Goal: Find specific page/section: Find specific page/section

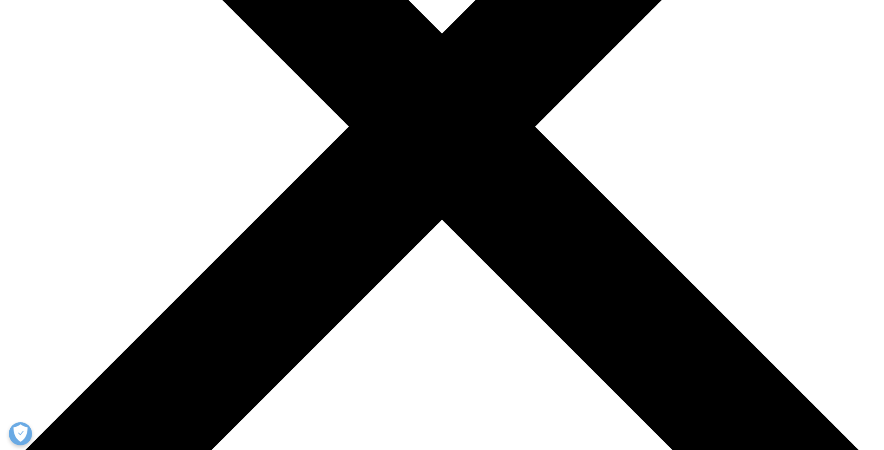
scroll to position [93, 0]
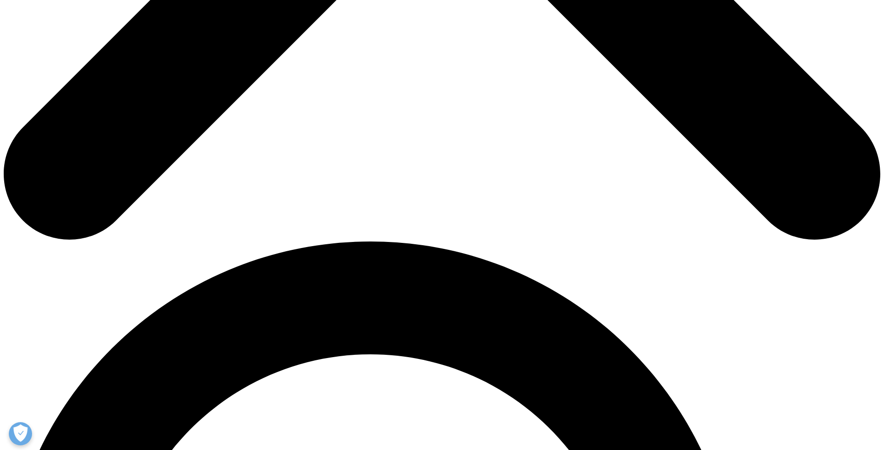
scroll to position [831, 0]
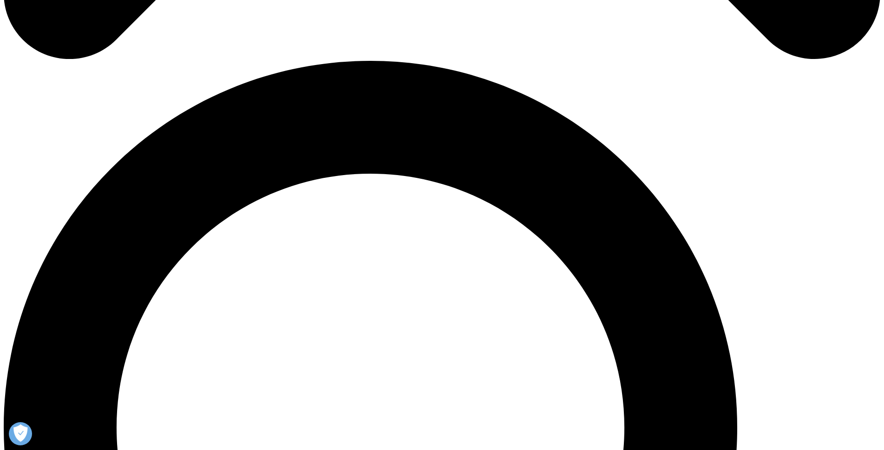
drag, startPoint x: 135, startPoint y: 154, endPoint x: 442, endPoint y: 180, distance: 307.7
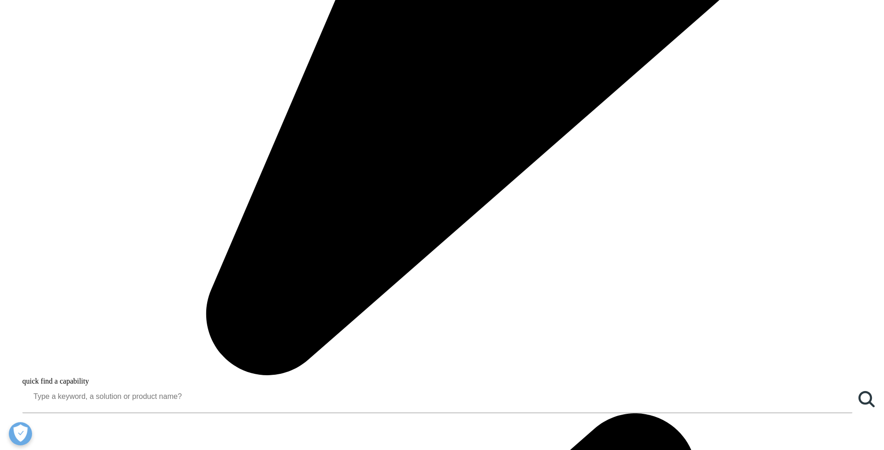
drag, startPoint x: 421, startPoint y: 162, endPoint x: 426, endPoint y: 165, distance: 6.3
copy div "Rialto, West Tower Mezzanine 1 + 2 525 Collins Street Melbourne VIC 3000, Austr…"
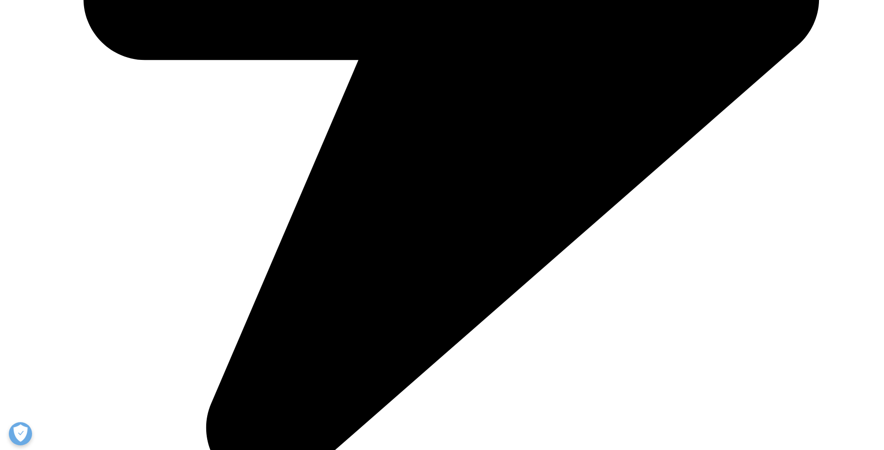
scroll to position [645, 0]
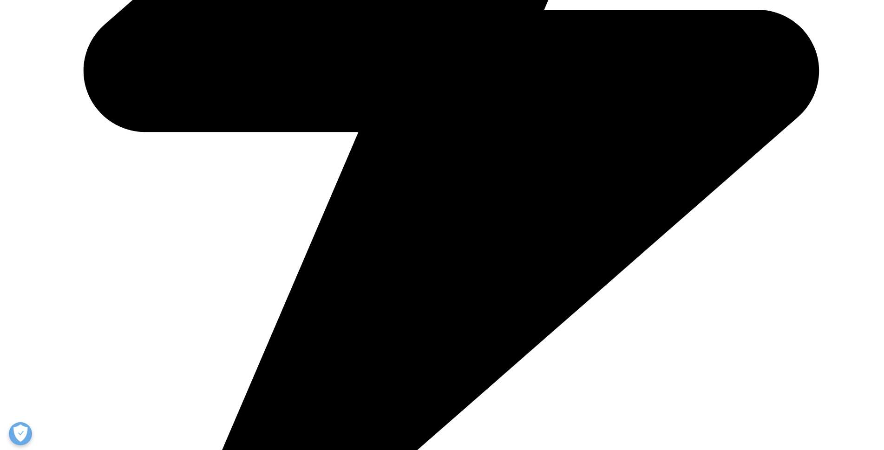
drag, startPoint x: 194, startPoint y: 1, endPoint x: 49, endPoint y: 31, distance: 147.9
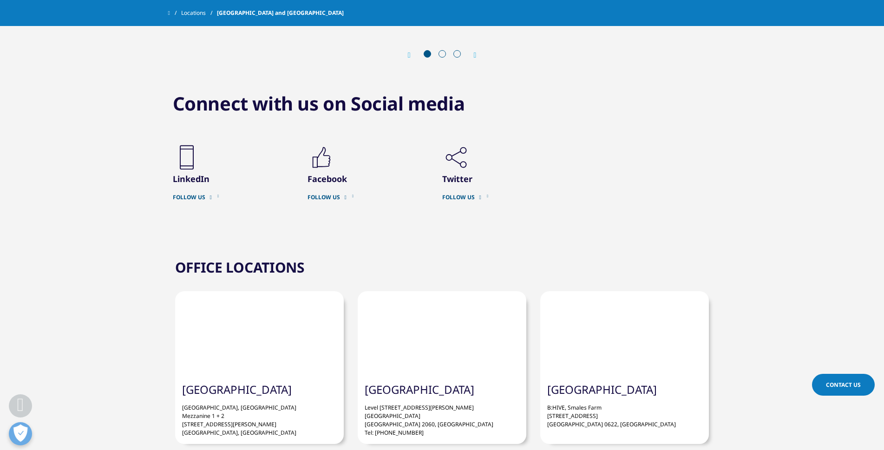
click at [13, 69] on div "Connect with us on Social media .cls-1{fill:#231f20;} LinkedIn .cls-1{fill:#231…" at bounding box center [442, 154] width 884 height 171
drag, startPoint x: 365, startPoint y: 332, endPoint x: 425, endPoint y: 366, distance: 69.7
click at [425, 397] on p "Level 8, 141 Walker Street North Sydney NSW 2060, Australia Tel: +612 9805 6800" at bounding box center [442, 417] width 155 height 40
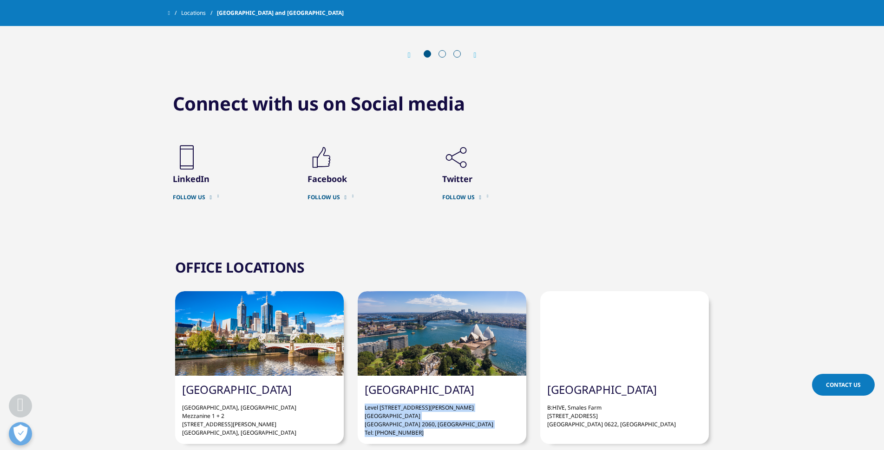
copy p "Level 8, 141 Walker Street North Sydney NSW 2060, Australia Tel: +612 9805 6800"
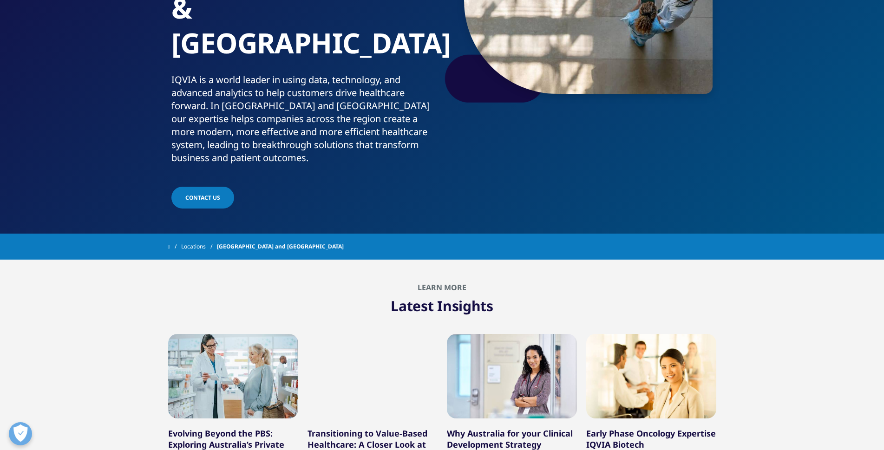
scroll to position [0, 0]
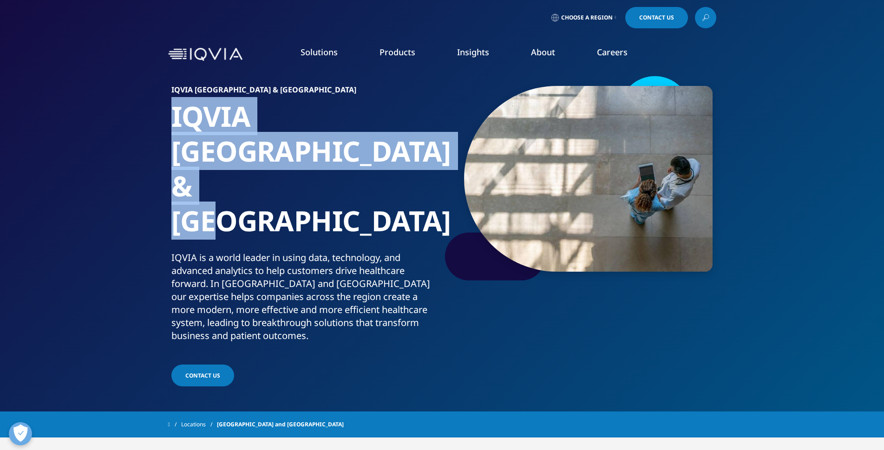
drag, startPoint x: 172, startPoint y: 114, endPoint x: 355, endPoint y: 140, distance: 184.8
click at [373, 151] on h1 "IQVIA Australia & New Zealand" at bounding box center [304, 175] width 267 height 152
copy h1 "IQVIA Australia & New Zealand"
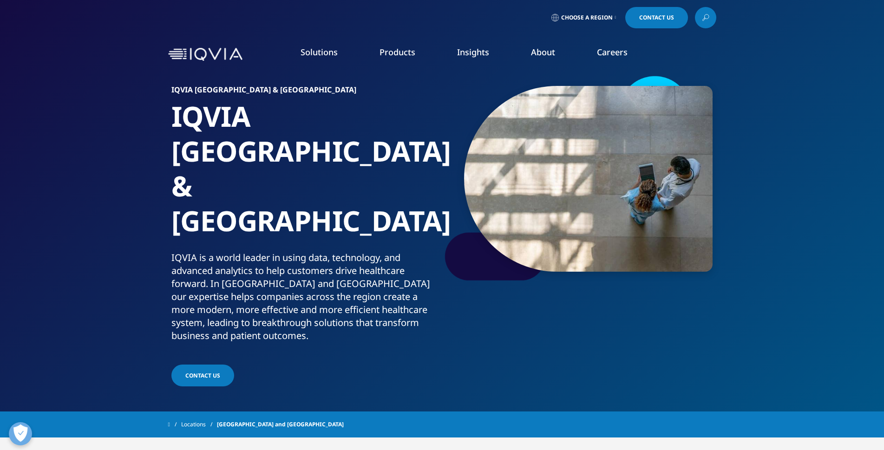
click at [402, 59] on li "Products CLINICAL PRODUCTS Planning Suite Grant Plan Site Suite Clinical Trial …" at bounding box center [398, 61] width 78 height 30
click at [544, 51] on link "About" at bounding box center [543, 51] width 24 height 11
click at [291, 229] on link "Executive Team" at bounding box center [356, 231] width 211 height 10
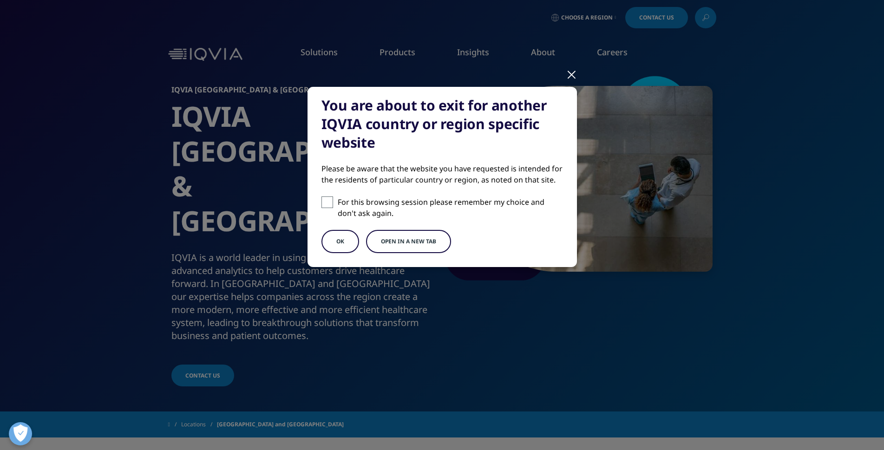
click at [352, 239] on button "OK" at bounding box center [340, 241] width 38 height 23
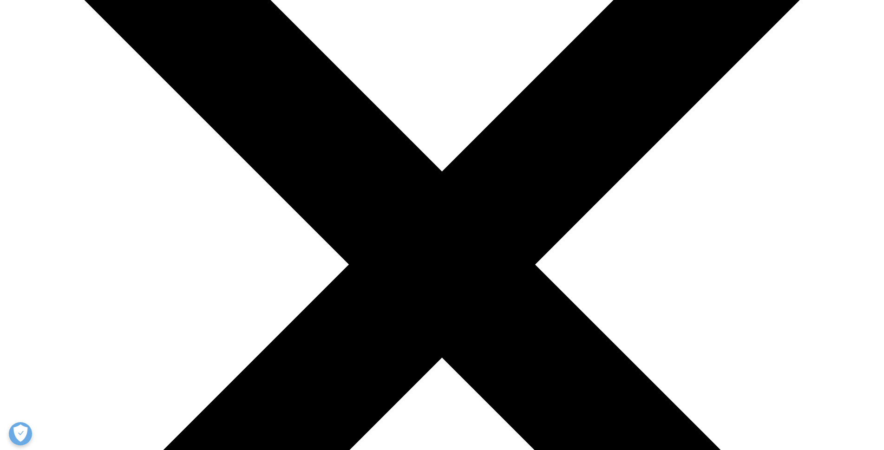
scroll to position [186, 0]
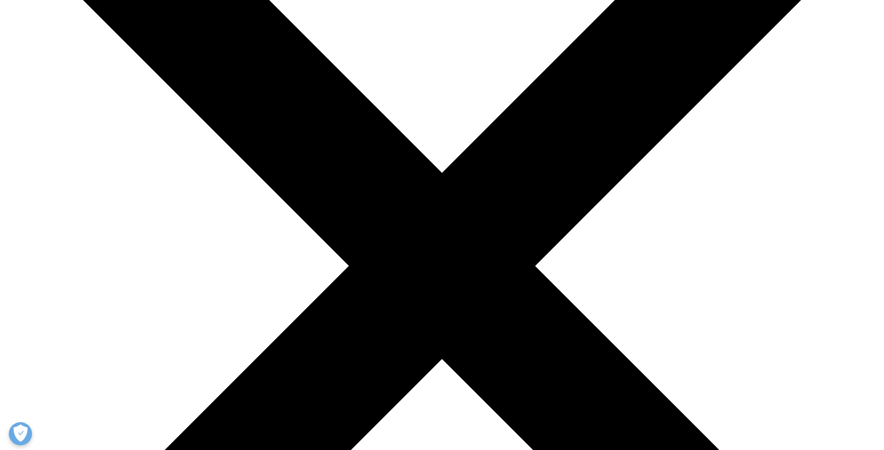
drag, startPoint x: 464, startPoint y: 166, endPoint x: 413, endPoint y: 140, distance: 57.3
copy div "Ari Bousbib Chairman and Chief Executive Officer"
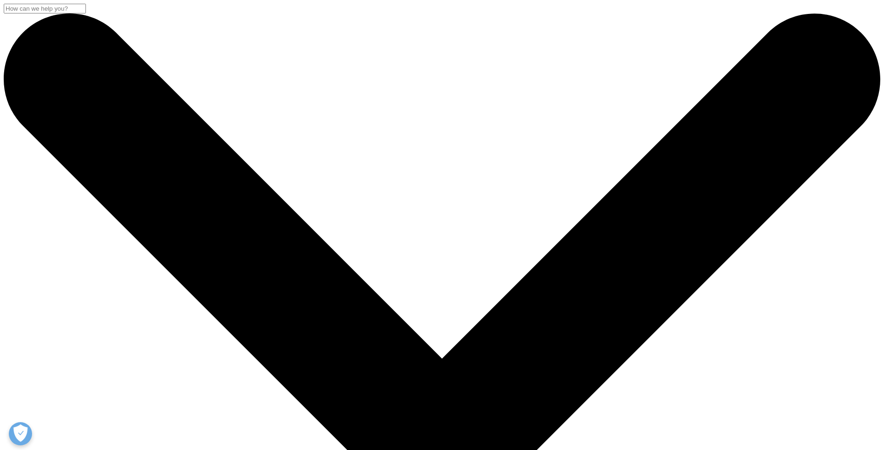
scroll to position [186, 0]
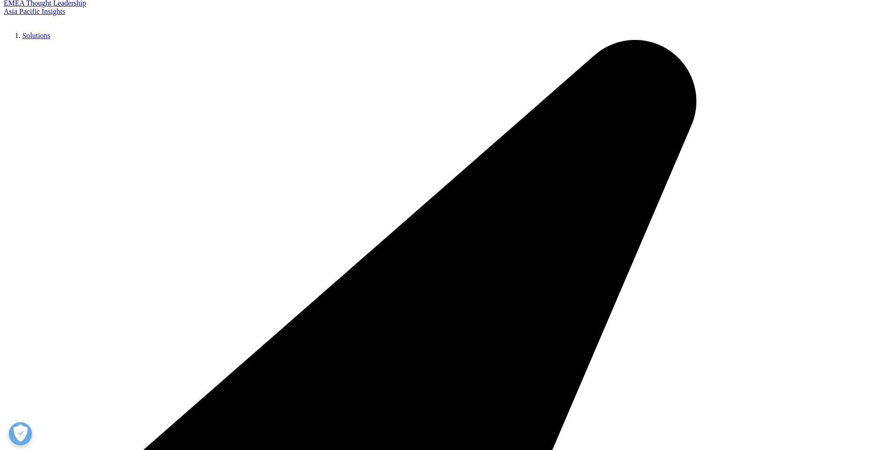
drag, startPoint x: 254, startPoint y: 207, endPoint x: 315, endPoint y: 230, distance: 65.6
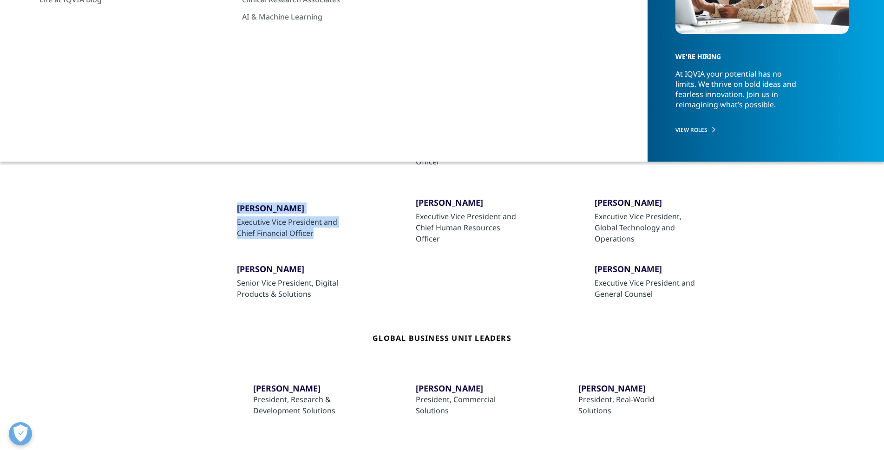
click at [321, 236] on div "Ron Bruehlman Executive Vice President and Chief Financial Officer" at bounding box center [263, 220] width 163 height 47
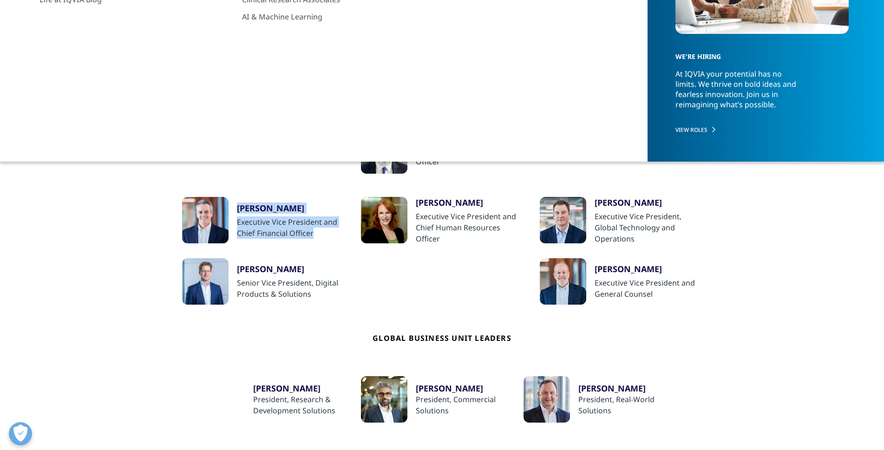
copy div "Ron Bruehlman Executive Vice President and Chief Financial Officer"
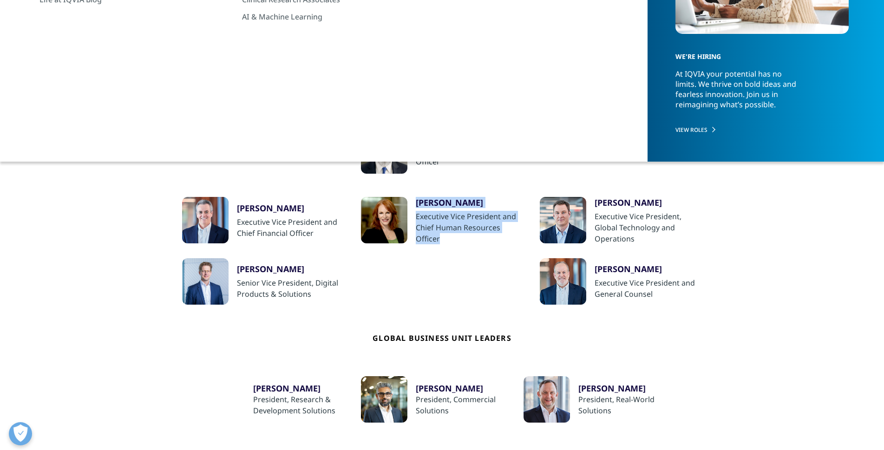
drag, startPoint x: 411, startPoint y: 192, endPoint x: 446, endPoint y: 236, distance: 56.1
click at [452, 240] on li "Ari Bousbib Chairman and Chief Executive Officer Ron Bruehlman Executive Vice P…" at bounding box center [442, 286] width 520 height 319
copy div "Trudy Stein Executive Vice President and Chief Human Resources Officer"
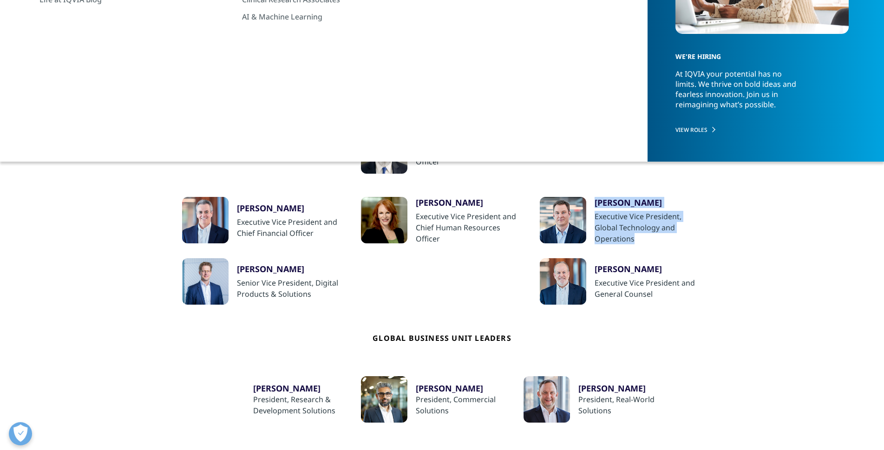
drag, startPoint x: 589, startPoint y: 199, endPoint x: 657, endPoint y: 240, distance: 79.8
click at [657, 240] on div "Jim Berkshire Executive Vice President, Global Technology and Operations" at bounding box center [621, 220] width 163 height 47
copy div "Jim Berkshire Executive Vice President, Global Technology and Operations"
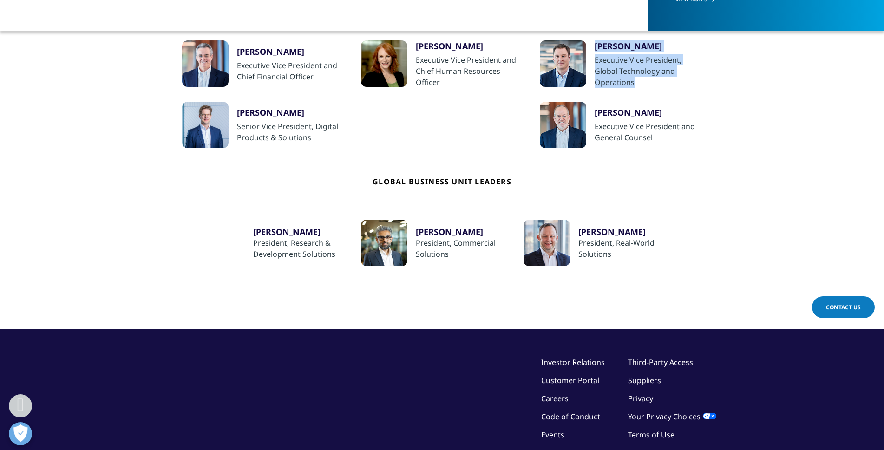
scroll to position [325, 0]
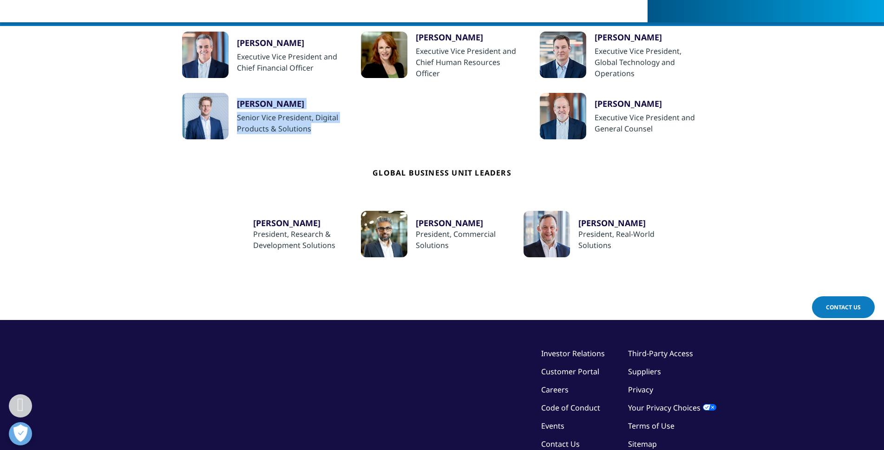
drag, startPoint x: 233, startPoint y: 102, endPoint x: 334, endPoint y: 131, distance: 104.6
click at [334, 131] on div "Bernd Haas Senior Vice President, Digital Products & Solutions" at bounding box center [263, 116] width 163 height 46
copy div "Bernd Haas Senior Vice President, Digital Products & Solutions"
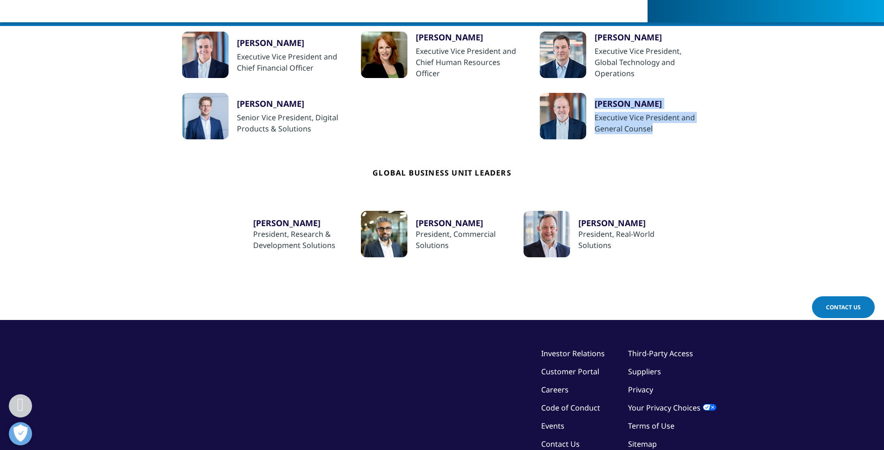
drag, startPoint x: 592, startPoint y: 98, endPoint x: 665, endPoint y: 136, distance: 82.3
click at [681, 138] on div "Eric Sherbet Executive Vice President and General Counsel" at bounding box center [621, 116] width 163 height 46
copy div "Eric Sherbet Executive Vice President and General Counsel"
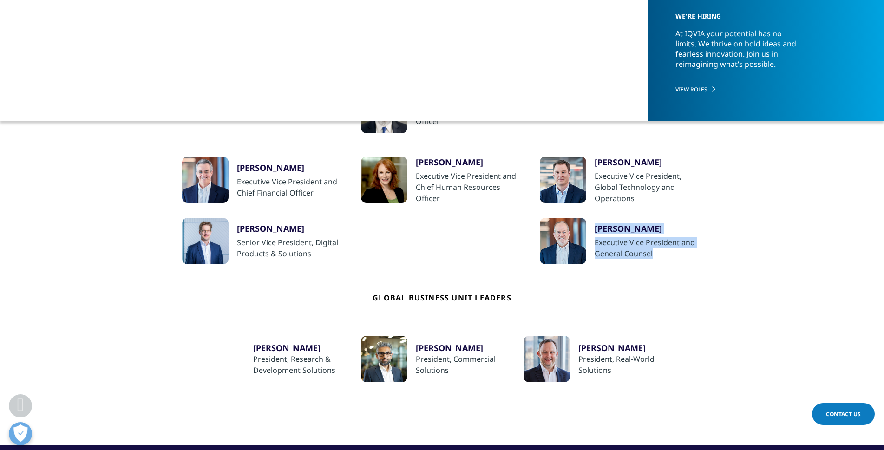
scroll to position [139, 0]
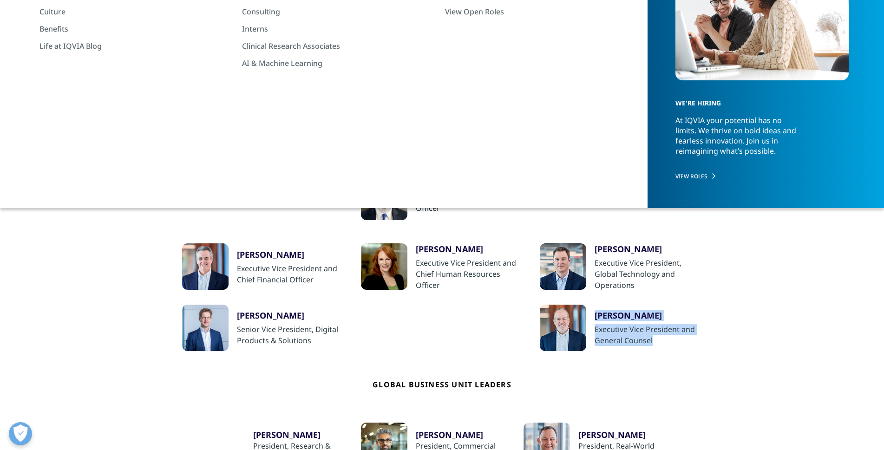
click at [604, 124] on div "Regional Business Unit Leaders" at bounding box center [644, 124] width 98 height 20
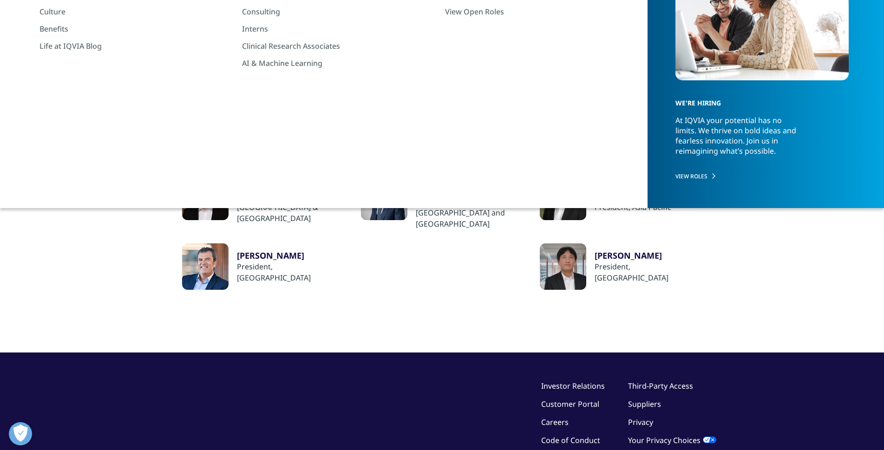
click at [458, 181] on div "​Alistair Grenfell" at bounding box center [470, 179] width 108 height 11
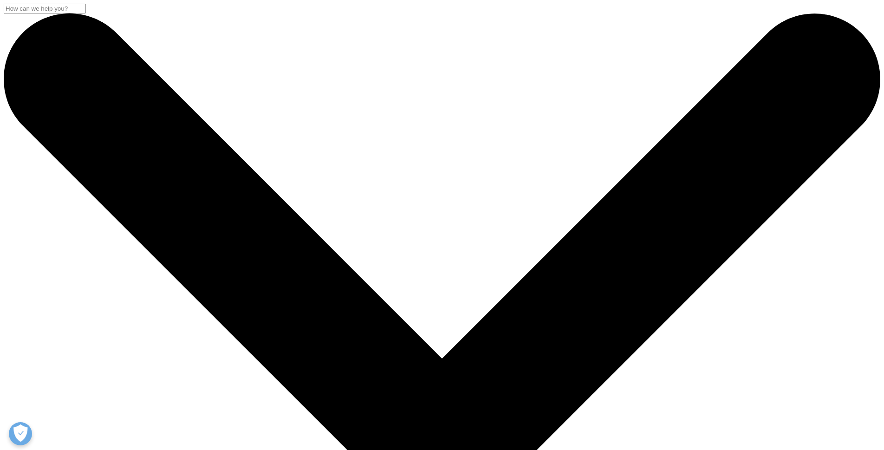
scroll to position [93, 0]
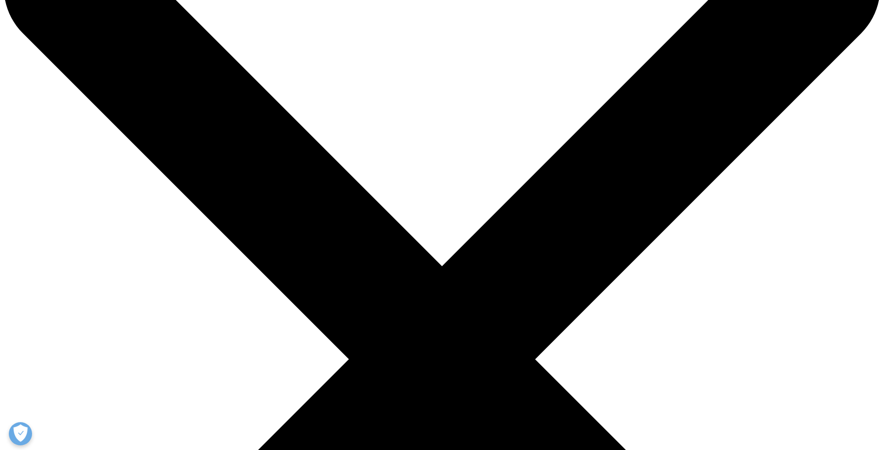
scroll to position [46, 0]
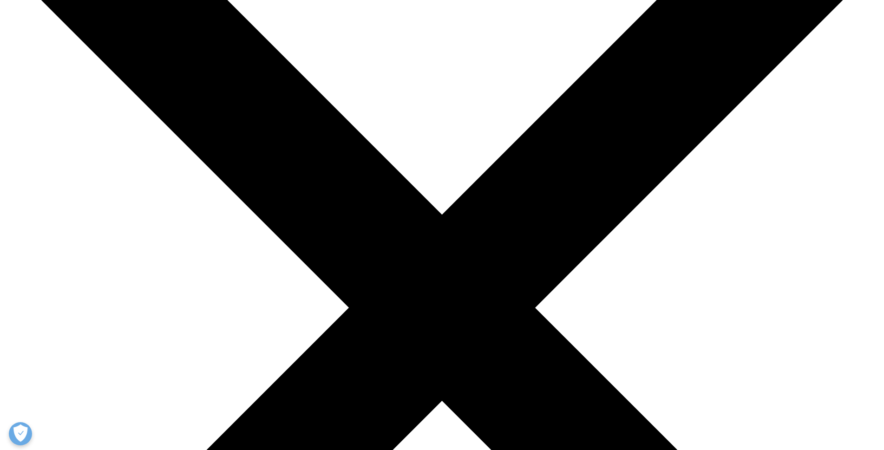
scroll to position [232, 0]
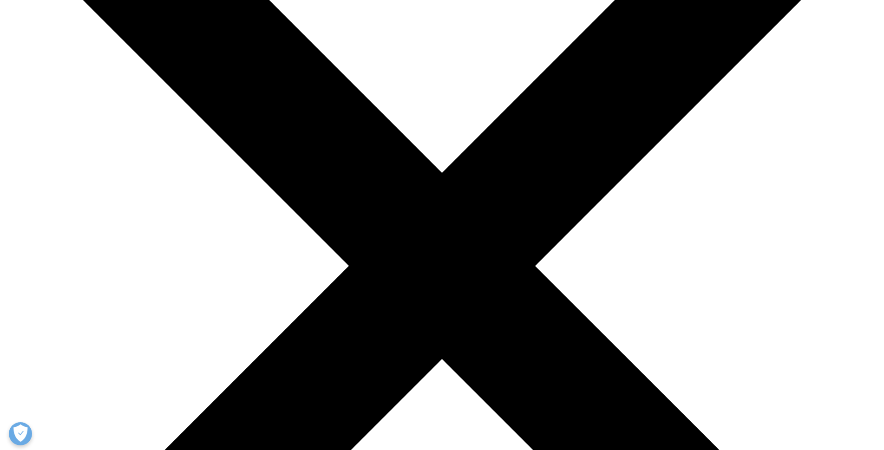
drag, startPoint x: 332, startPoint y: 85, endPoint x: 434, endPoint y: 100, distance: 103.7
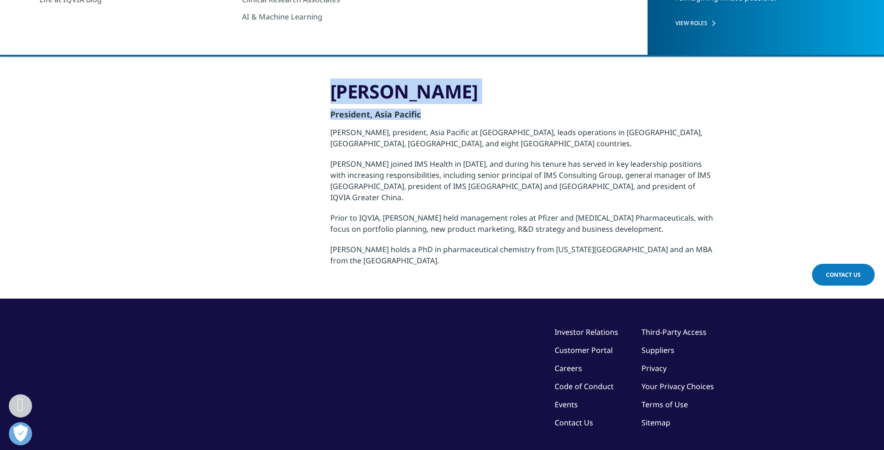
copy div "[PERSON_NAME] ​President, Asia Pacific"
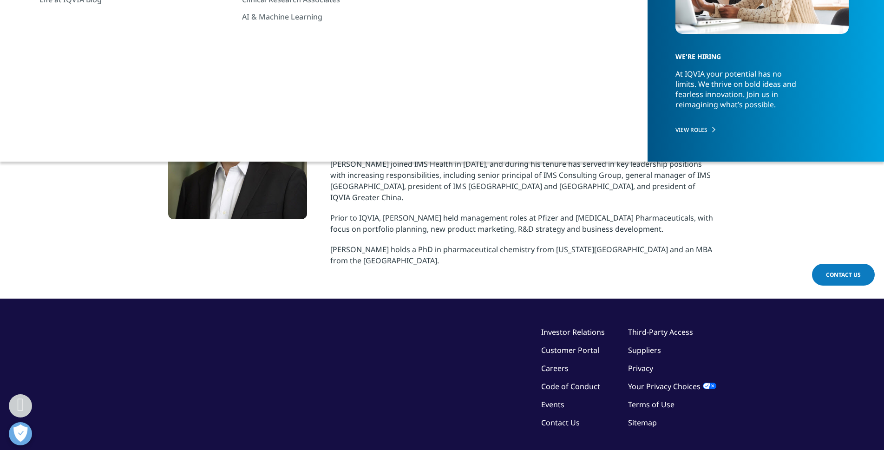
click at [194, 42] on link "About Us" at bounding box center [198, 43] width 35 height 17
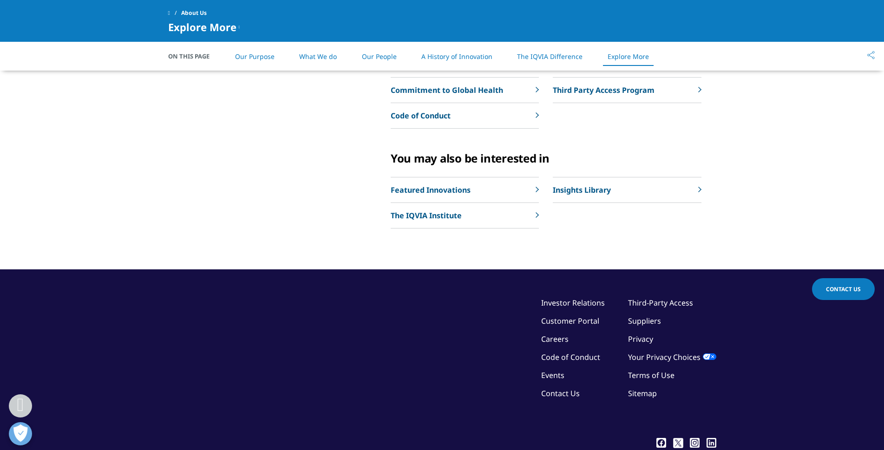
scroll to position [2301, 0]
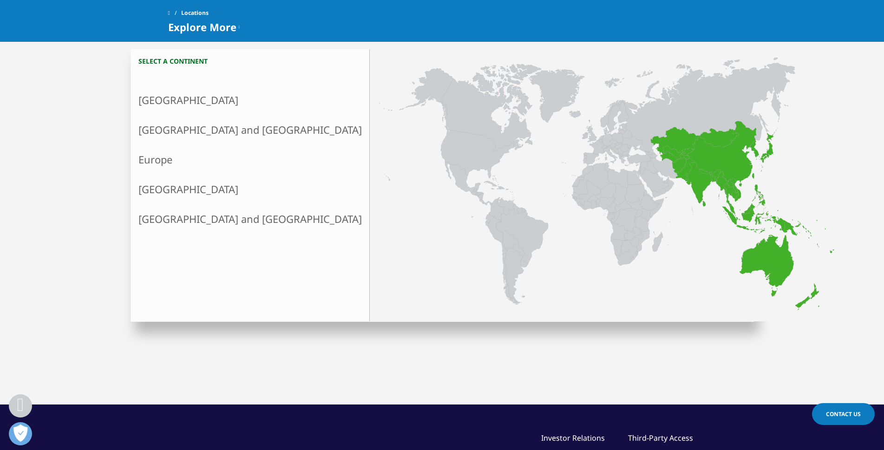
click at [178, 137] on link "[GEOGRAPHIC_DATA] and [GEOGRAPHIC_DATA]" at bounding box center [250, 130] width 238 height 30
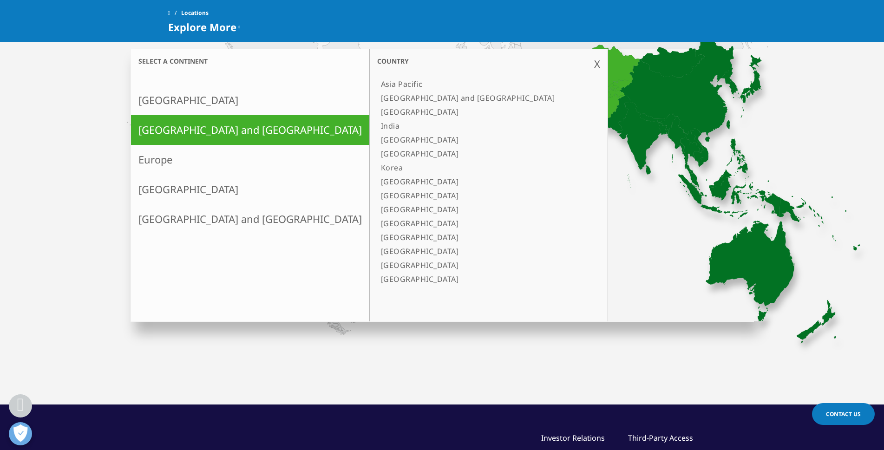
click at [377, 83] on link "Asia Pacific" at bounding box center [484, 84] width 214 height 14
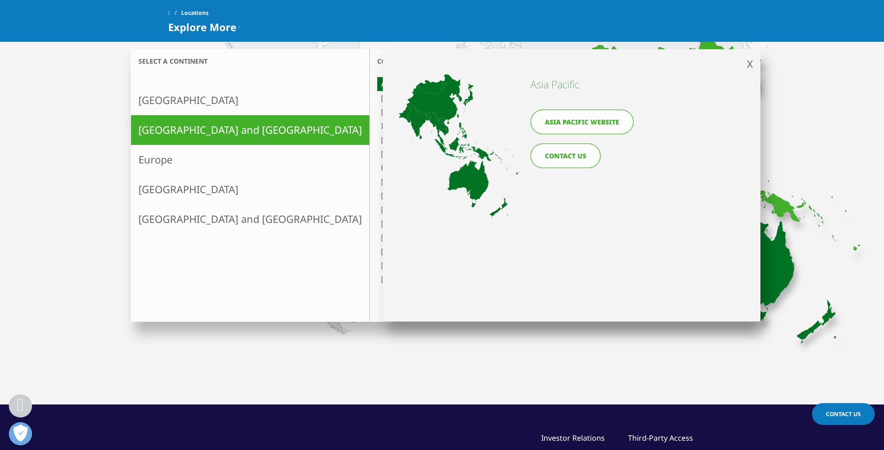
click at [377, 98] on link "[GEOGRAPHIC_DATA] and [GEOGRAPHIC_DATA]" at bounding box center [484, 98] width 214 height 14
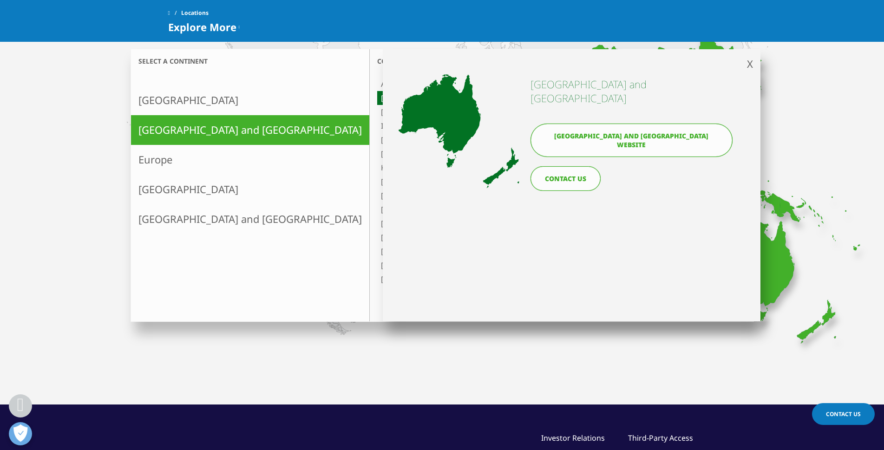
click at [608, 124] on link "[GEOGRAPHIC_DATA] and [GEOGRAPHIC_DATA] website" at bounding box center [631, 140] width 202 height 33
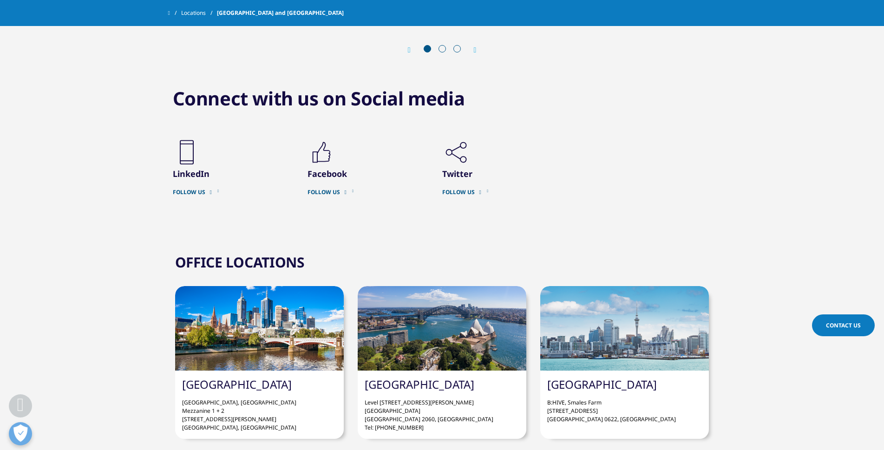
scroll to position [831, 0]
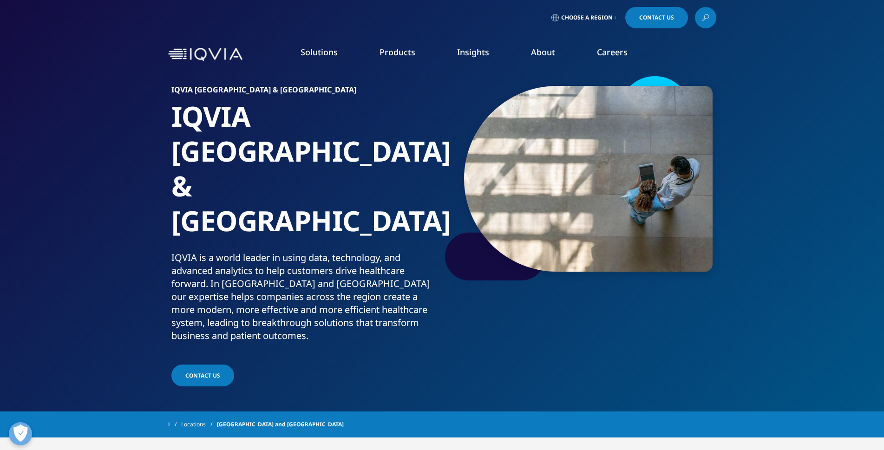
click at [391, 52] on link "Products" at bounding box center [397, 51] width 36 height 11
click at [260, 124] on link "Our Story" at bounding box center [356, 125] width 211 height 10
click at [215, 205] on link "Patient Insights for HCP Engagement​" at bounding box center [280, 202] width 160 height 10
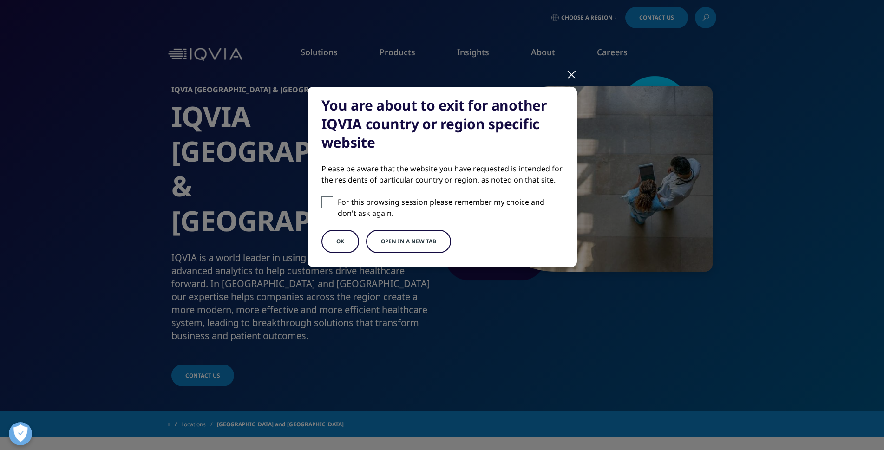
click at [332, 237] on button "OK" at bounding box center [340, 241] width 38 height 23
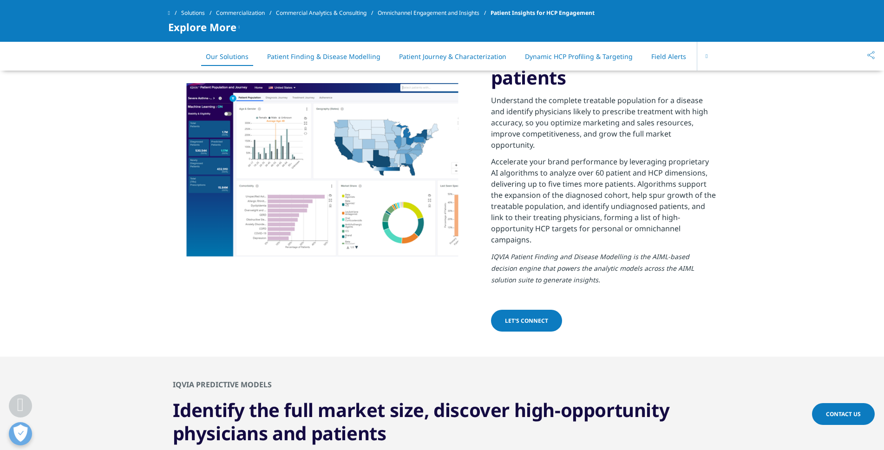
scroll to position [883, 0]
